Goal: Task Accomplishment & Management: Manage account settings

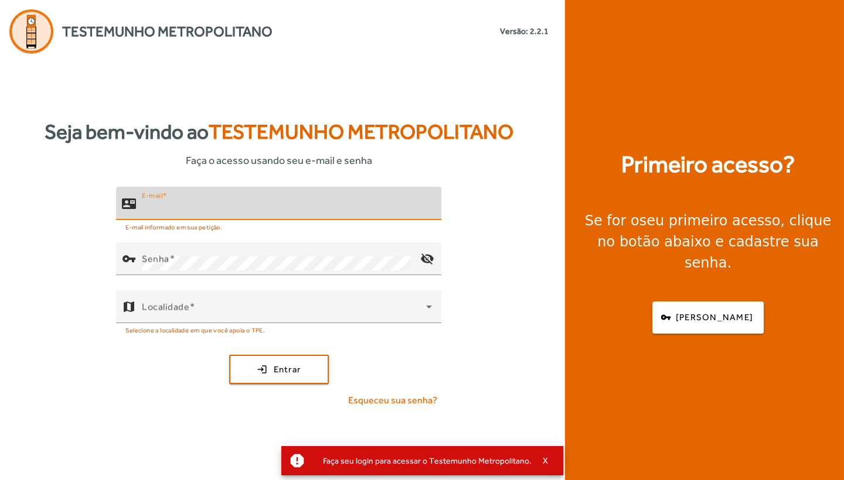
type input "**********"
click at [278, 369] on button "login Entrar" at bounding box center [279, 369] width 100 height 29
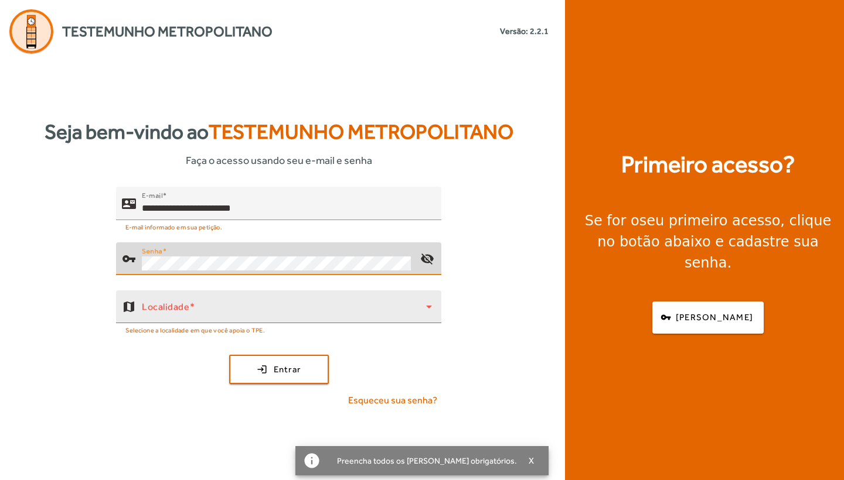
click at [252, 308] on span at bounding box center [284, 312] width 284 height 14
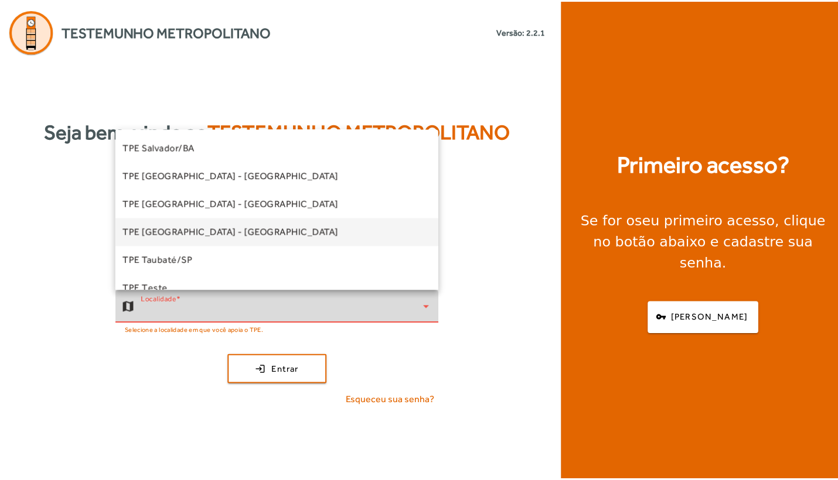
scroll to position [278, 0]
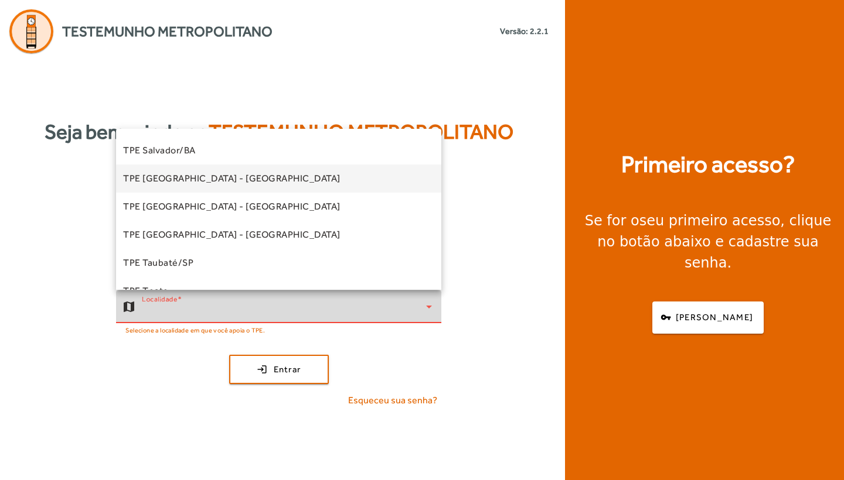
click at [220, 188] on mat-option "TPE [GEOGRAPHIC_DATA] - [GEOGRAPHIC_DATA]" at bounding box center [278, 179] width 325 height 28
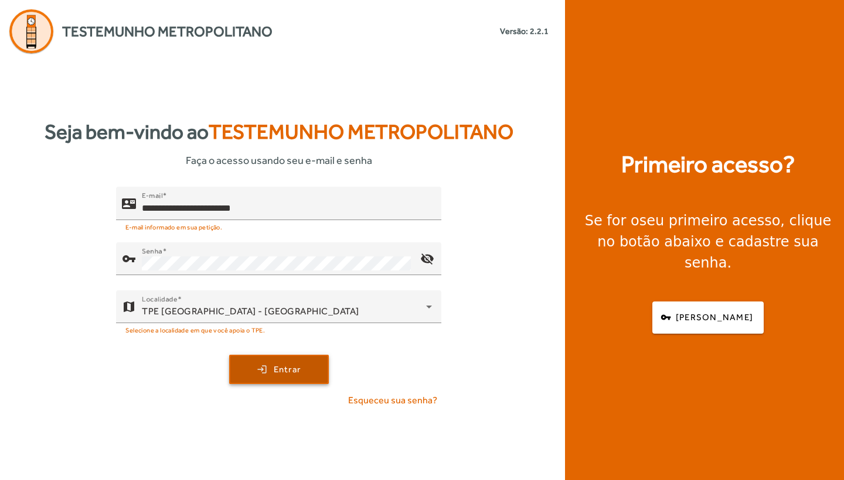
click at [289, 367] on span "Entrar" at bounding box center [288, 369] width 28 height 13
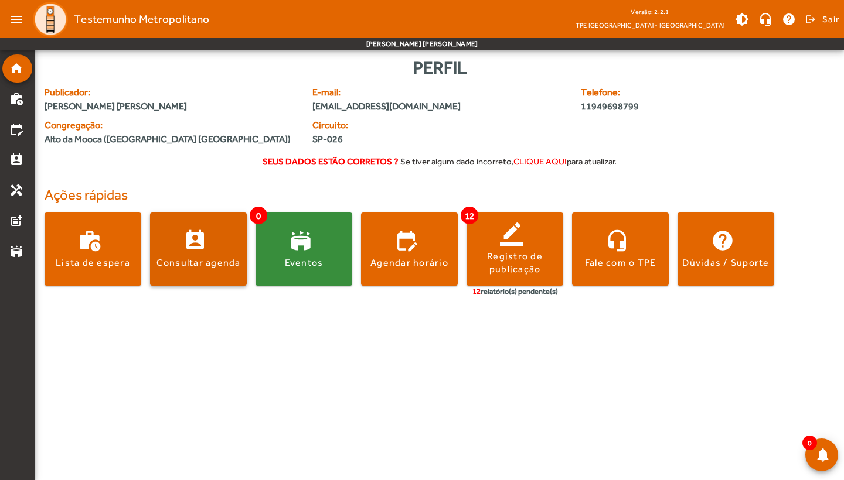
click at [193, 254] on span at bounding box center [198, 250] width 97 height 28
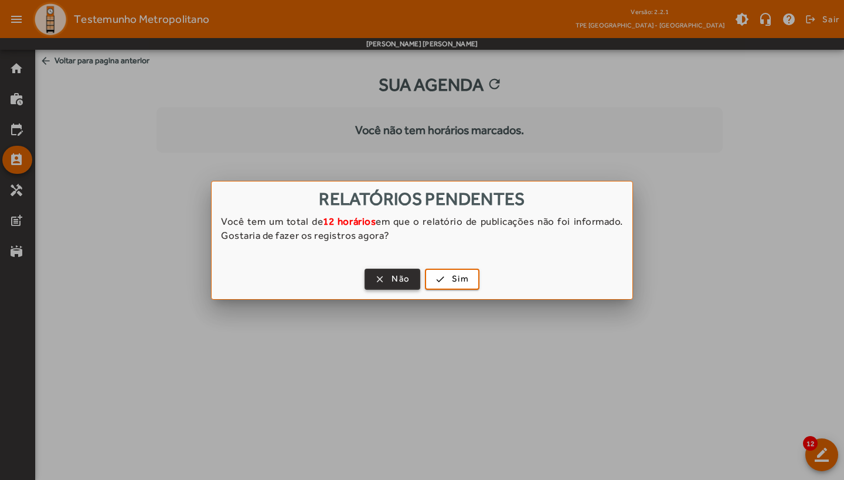
click at [395, 282] on span "Não" at bounding box center [400, 278] width 18 height 13
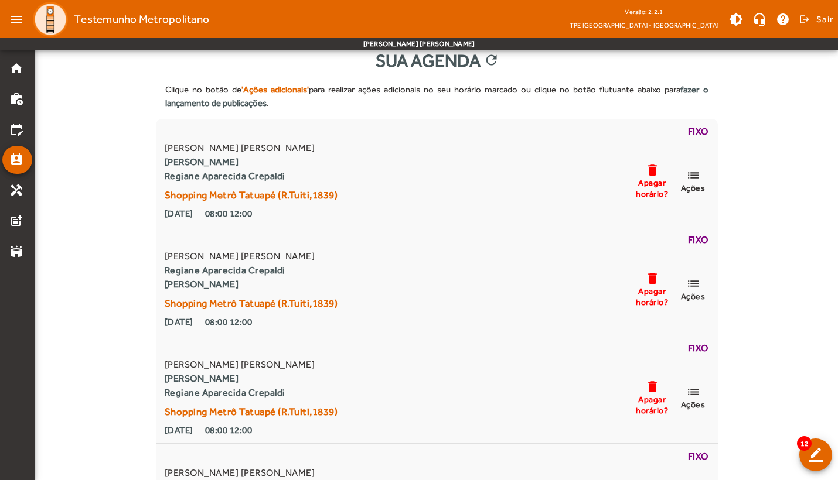
scroll to position [25, 0]
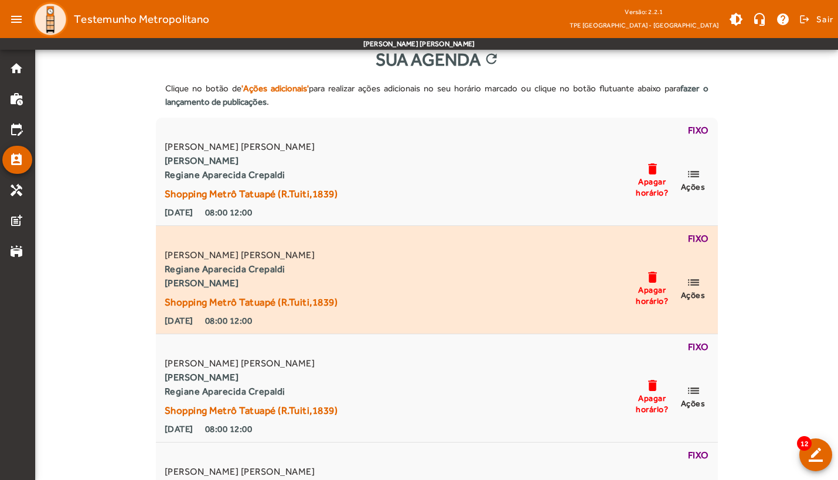
drag, startPoint x: 460, startPoint y: 57, endPoint x: 464, endPoint y: 285, distance: 227.3
click at [464, 285] on div "[PERSON_NAME] [PERSON_NAME] Regiane Aparecida Crepaldi [PERSON_NAME] Shopping […" at bounding box center [436, 288] width 548 height 80
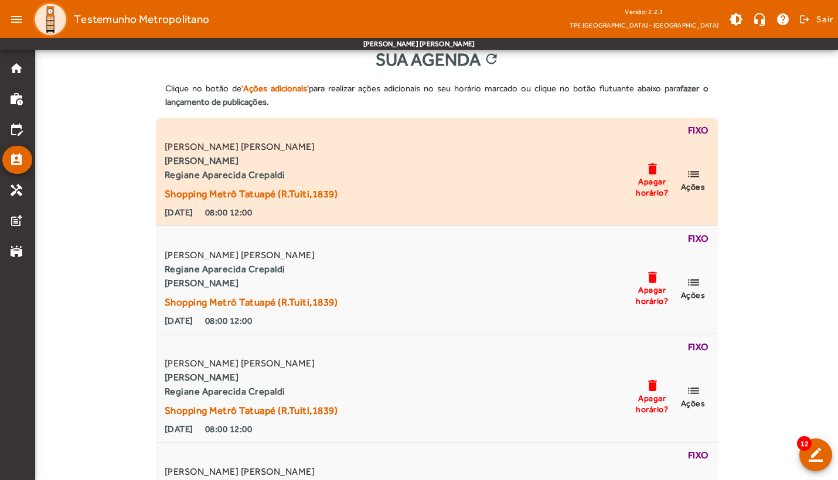
click at [650, 169] on mat-icon "delete" at bounding box center [652, 169] width 14 height 15
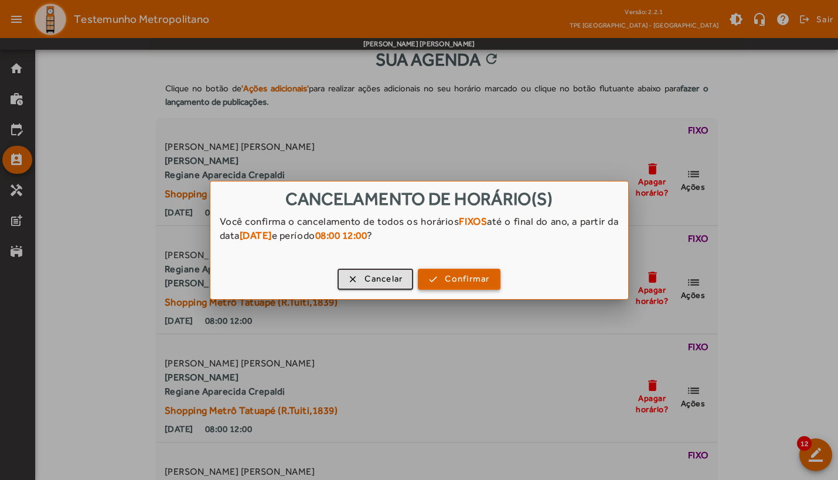
click at [450, 281] on span "Confirmar" at bounding box center [467, 278] width 45 height 13
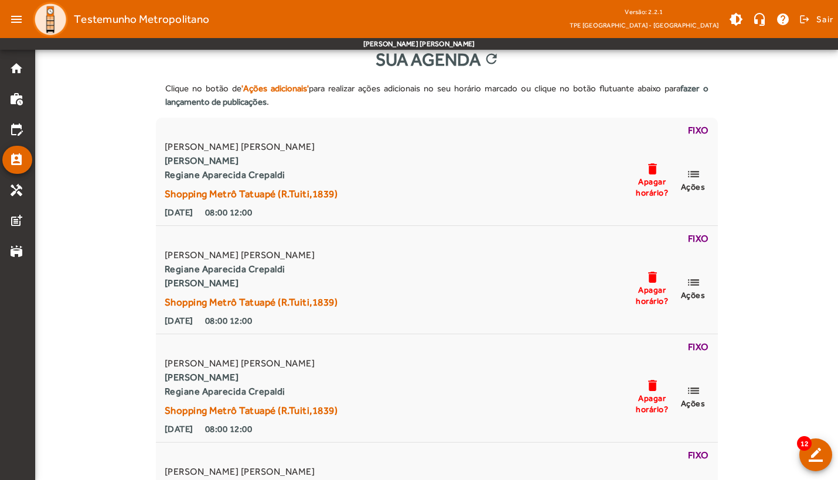
scroll to position [25, 0]
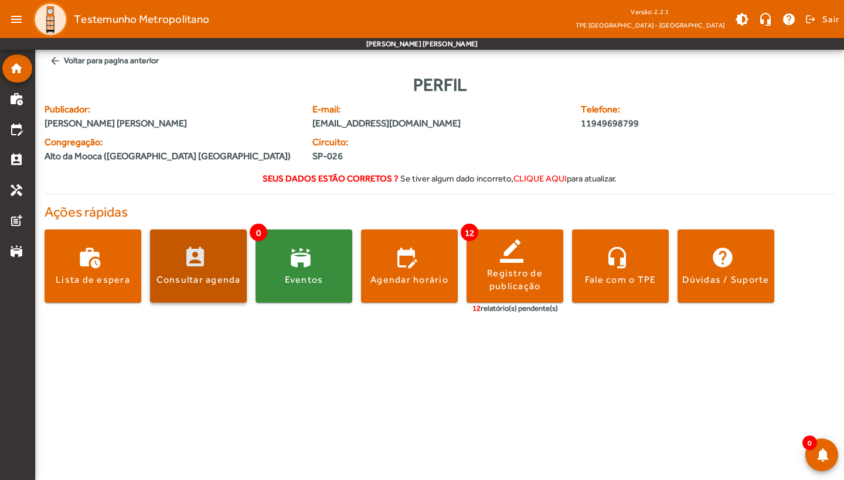
click at [221, 269] on span at bounding box center [198, 266] width 97 height 28
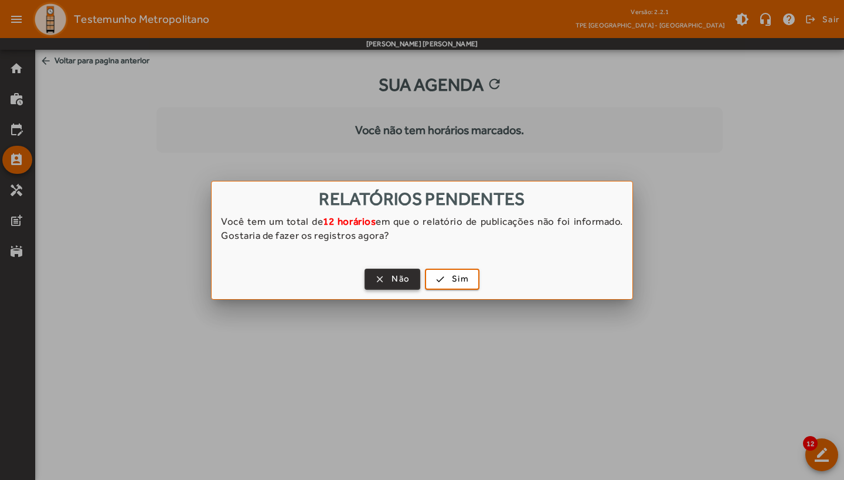
click at [405, 274] on span "Não" at bounding box center [400, 278] width 18 height 13
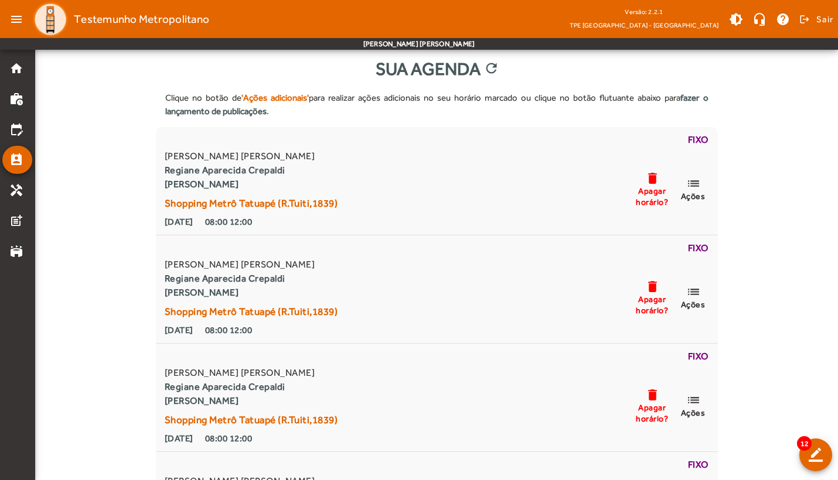
scroll to position [18, 0]
